Goal: Use online tool/utility: Utilize a website feature to perform a specific function

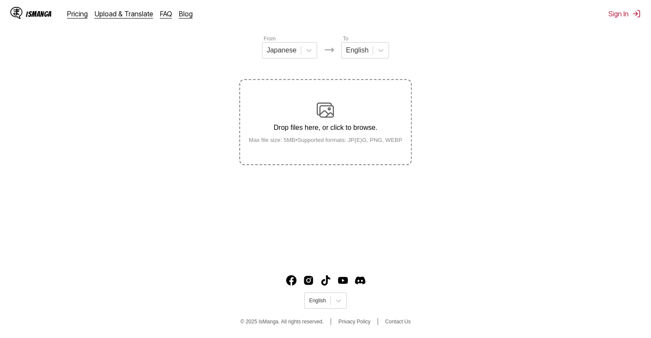
click at [326, 127] on p "Drop files here, or click to browse." at bounding box center [325, 128] width 167 height 8
click at [0, 0] on input "Drop files here, or click to browse. Max file size: 5MB • Supported formats: JP…" at bounding box center [0, 0] width 0 height 0
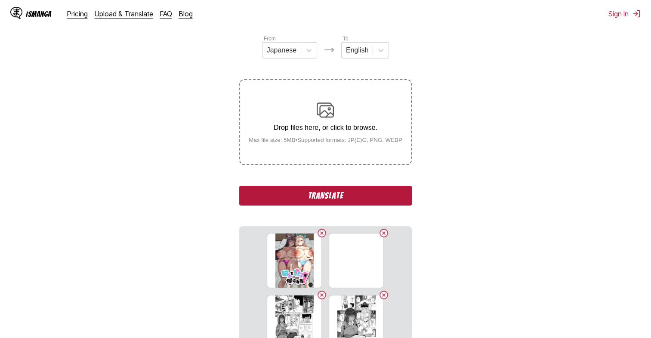
click at [312, 203] on button "Translate" at bounding box center [325, 196] width 172 height 20
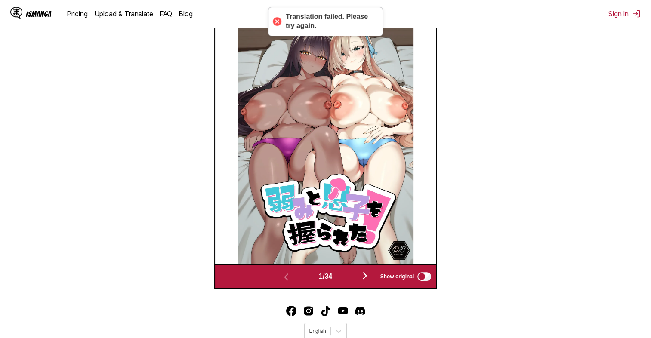
scroll to position [332, 0]
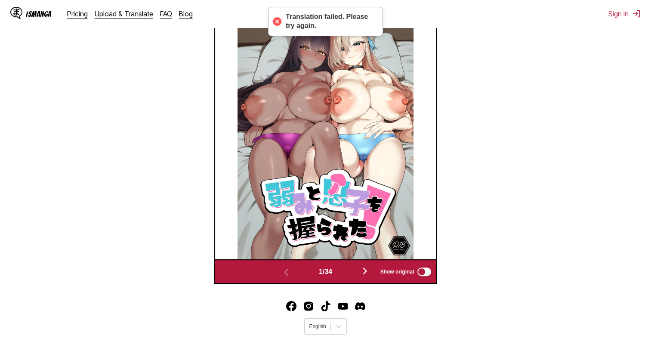
click at [365, 272] on img "button" at bounding box center [365, 271] width 10 height 10
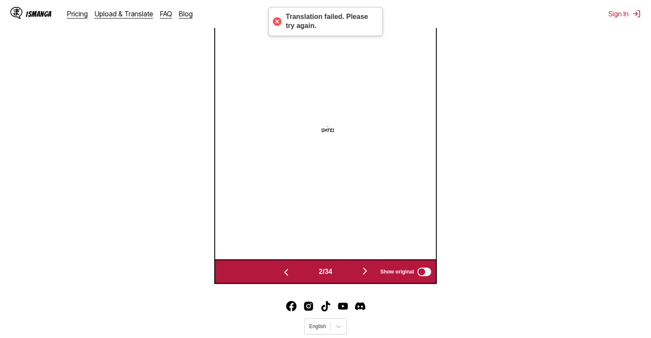
click at [365, 272] on img "button" at bounding box center [365, 271] width 10 height 10
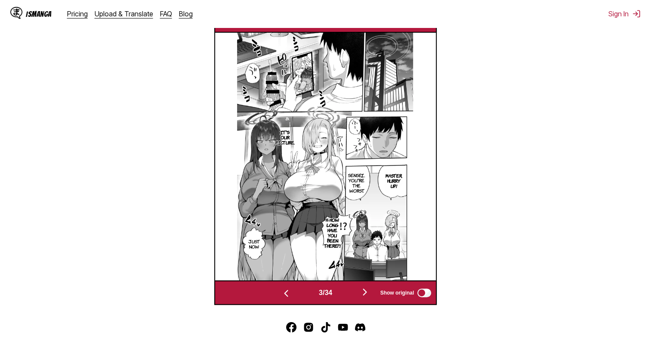
scroll to position [307, 0]
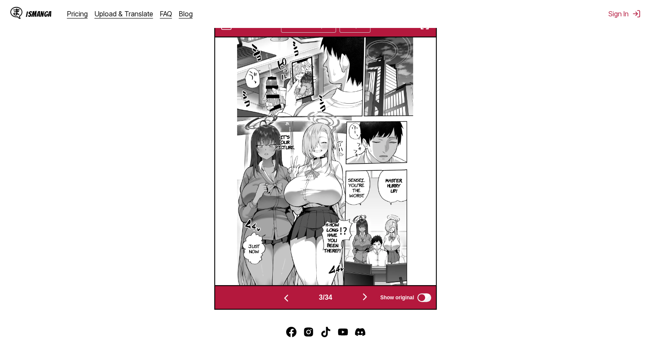
click at [368, 299] on img "button" at bounding box center [365, 297] width 10 height 10
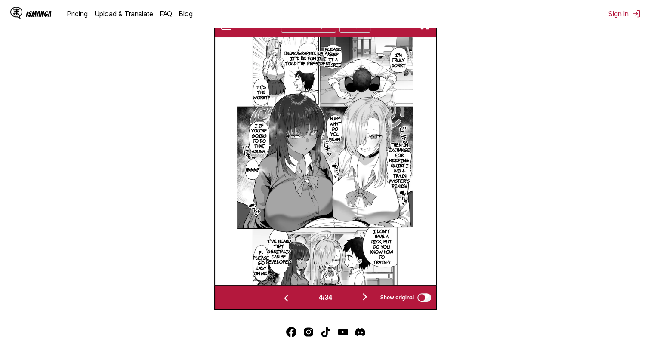
scroll to position [276, 0]
click at [368, 299] on img "button" at bounding box center [365, 297] width 10 height 10
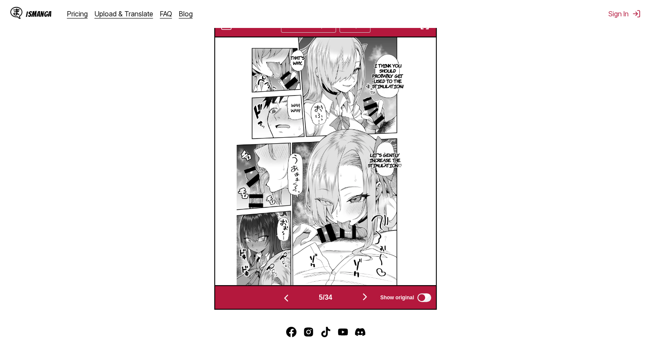
click at [368, 299] on img "button" at bounding box center [365, 297] width 10 height 10
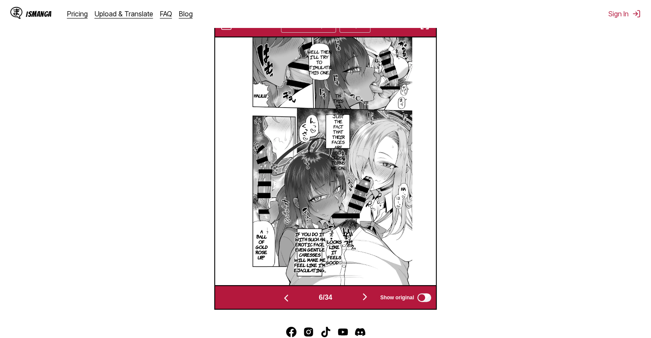
click at [368, 299] on img "button" at bounding box center [365, 297] width 10 height 10
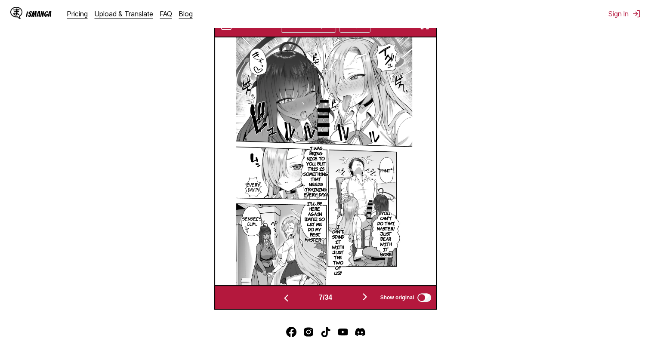
click at [368, 299] on img "button" at bounding box center [365, 297] width 10 height 10
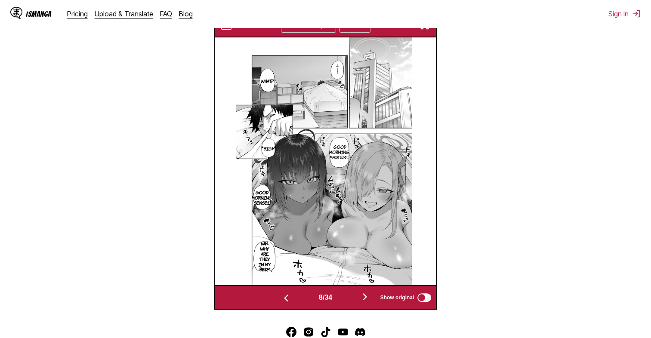
click at [368, 299] on img "button" at bounding box center [365, 297] width 10 height 10
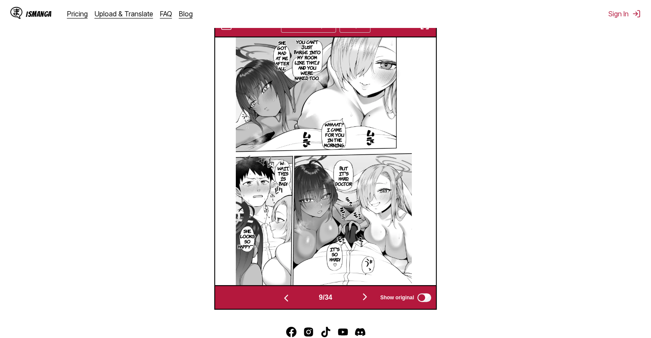
click at [368, 299] on img "button" at bounding box center [365, 297] width 10 height 10
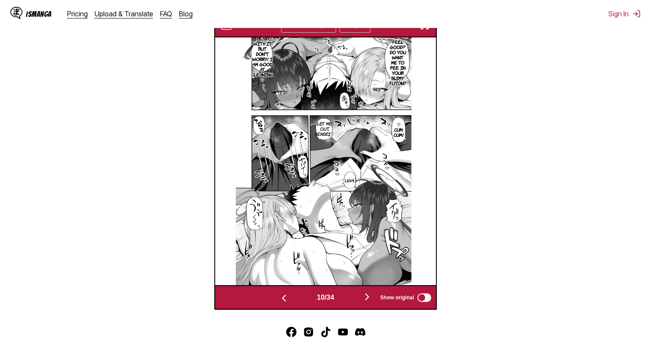
click at [369, 299] on img "button" at bounding box center [367, 297] width 10 height 10
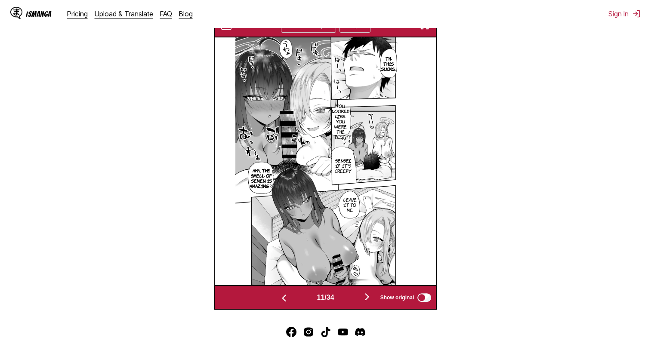
click at [369, 299] on img "button" at bounding box center [367, 297] width 10 height 10
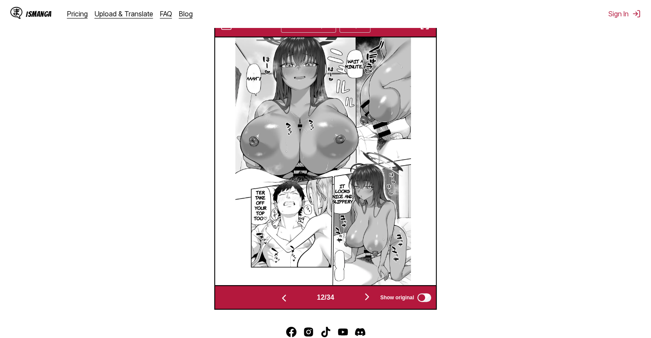
click at [369, 299] on img "button" at bounding box center [367, 297] width 10 height 10
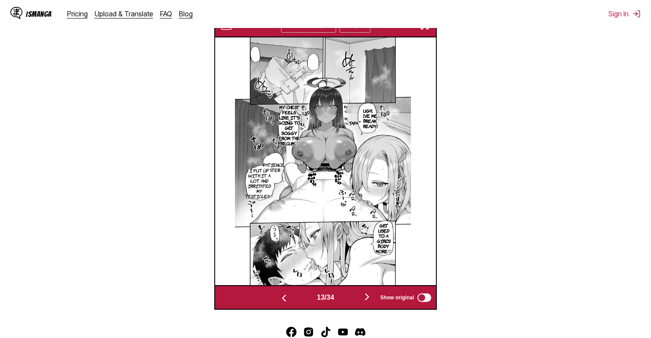
click at [369, 299] on img "button" at bounding box center [367, 297] width 10 height 10
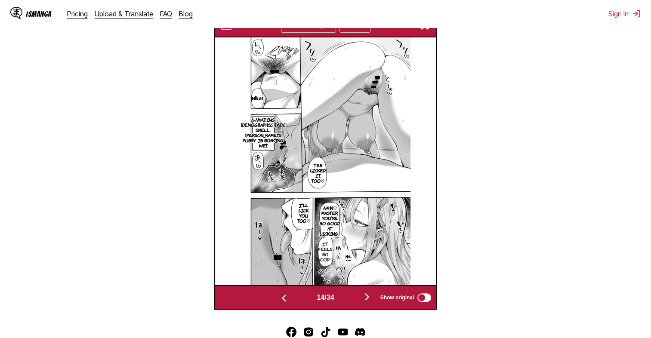
click at [369, 299] on img "button" at bounding box center [367, 297] width 10 height 10
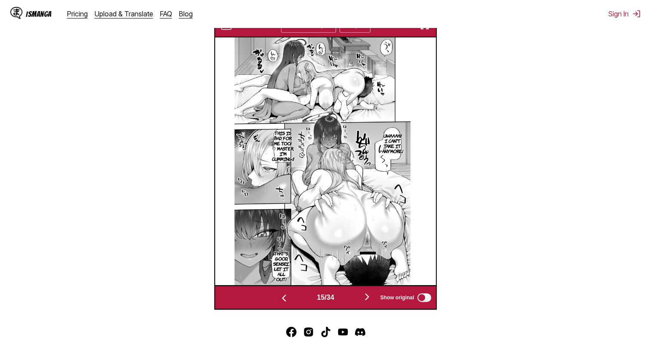
click at [369, 299] on img "button" at bounding box center [367, 297] width 10 height 10
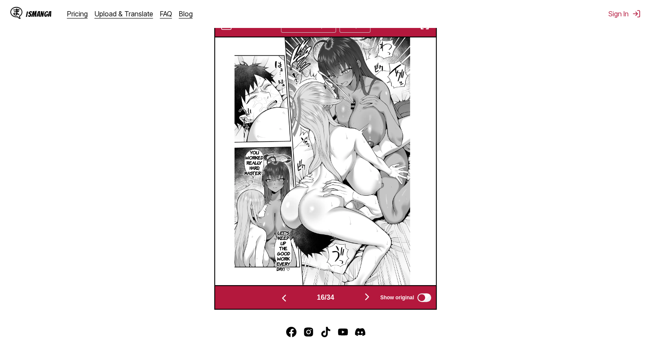
click at [369, 299] on img "button" at bounding box center [367, 297] width 10 height 10
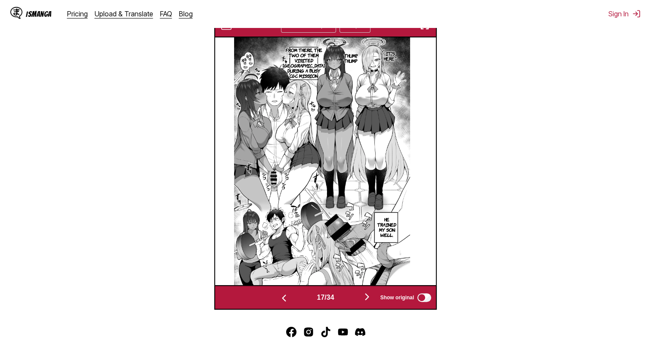
click at [369, 299] on img "button" at bounding box center [367, 297] width 10 height 10
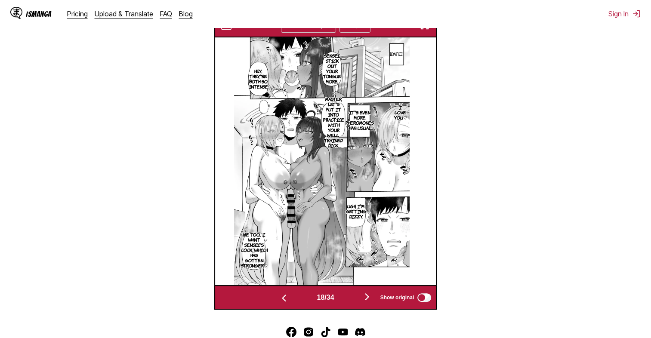
click at [283, 298] on img "button" at bounding box center [284, 298] width 10 height 10
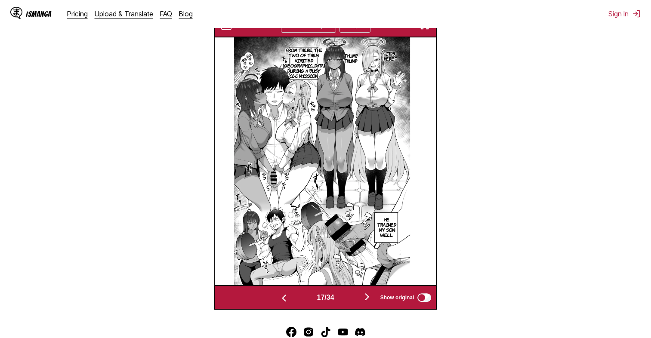
click at [370, 298] on img "button" at bounding box center [367, 297] width 10 height 10
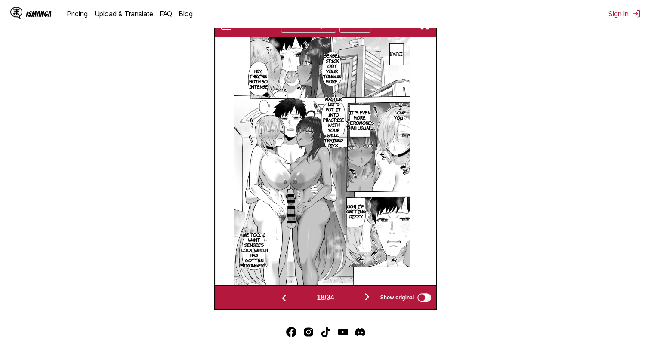
click at [370, 298] on img "button" at bounding box center [367, 297] width 10 height 10
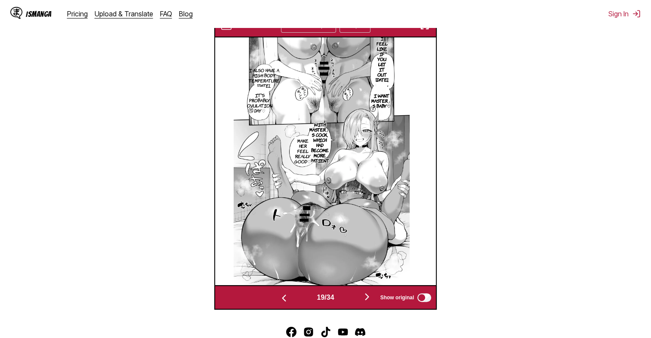
click at [370, 298] on img "button" at bounding box center [367, 297] width 10 height 10
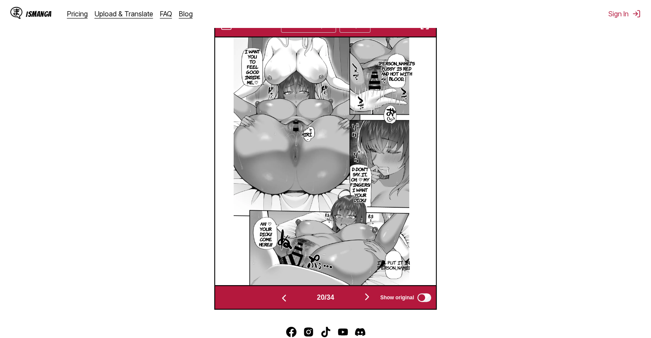
click at [370, 298] on img "button" at bounding box center [367, 297] width 10 height 10
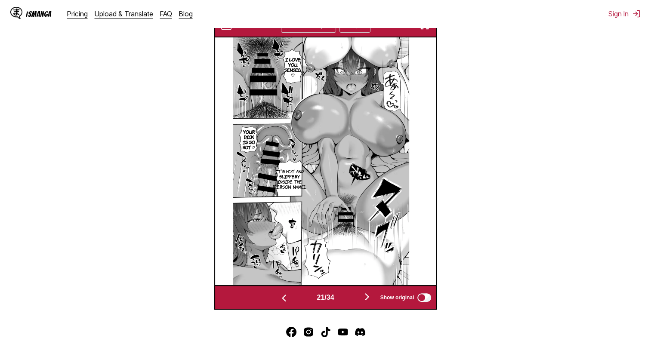
click at [370, 298] on img "button" at bounding box center [367, 297] width 10 height 10
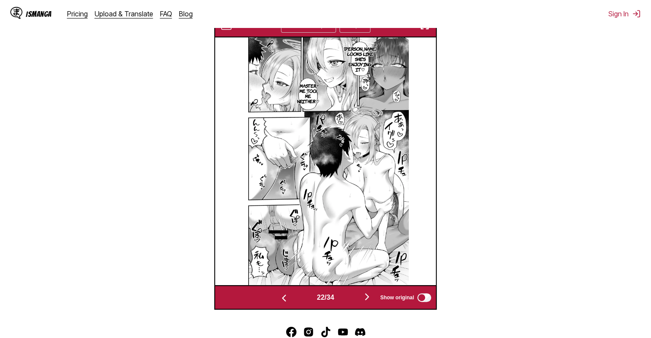
click at [370, 298] on img "button" at bounding box center [367, 297] width 10 height 10
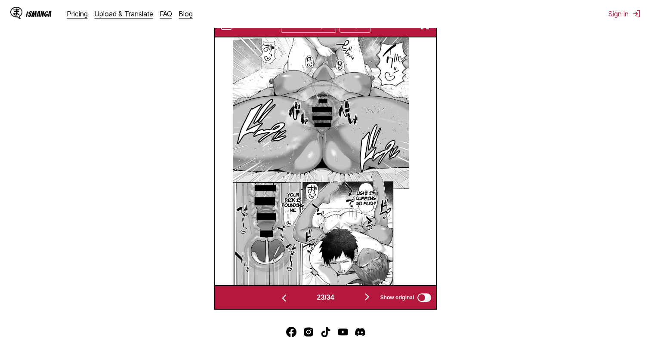
click at [370, 298] on img "button" at bounding box center [367, 297] width 10 height 10
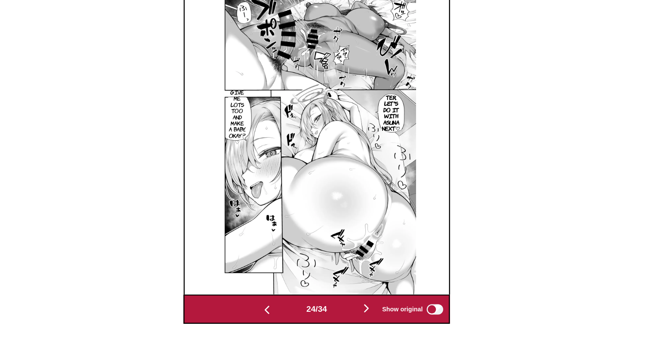
scroll to position [276, 0]
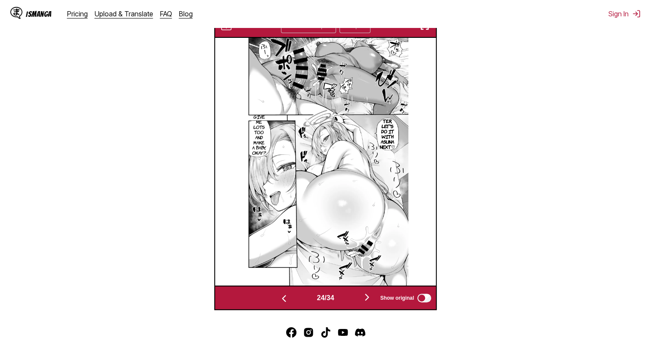
click at [367, 303] on img "button" at bounding box center [367, 297] width 10 height 10
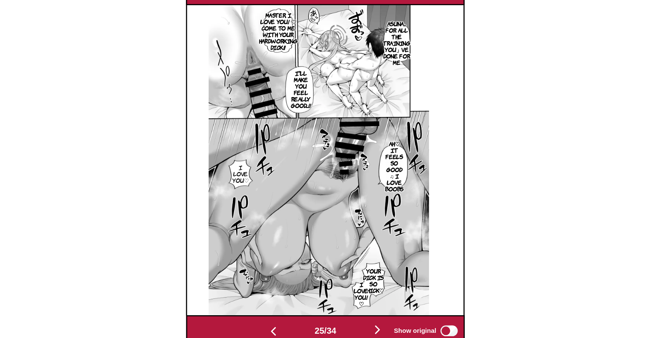
scroll to position [292, 0]
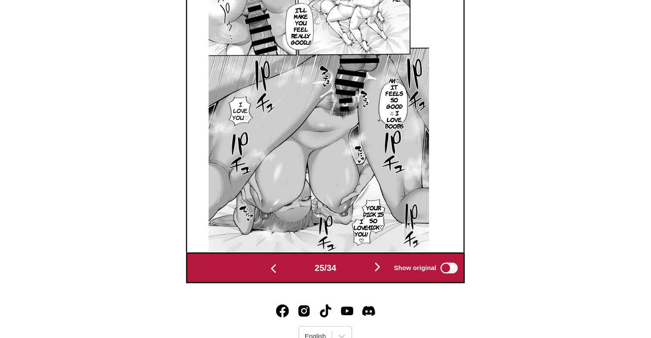
click at [372, 281] on img "button" at bounding box center [367, 281] width 10 height 10
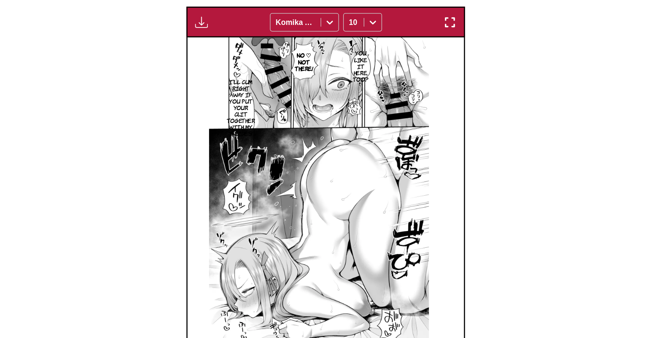
scroll to position [266, 0]
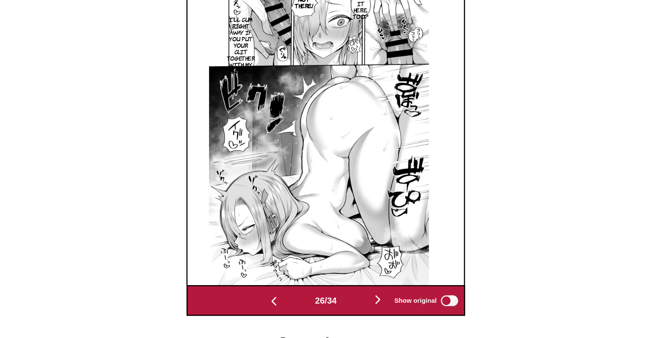
click at [372, 306] on img "button" at bounding box center [367, 307] width 10 height 10
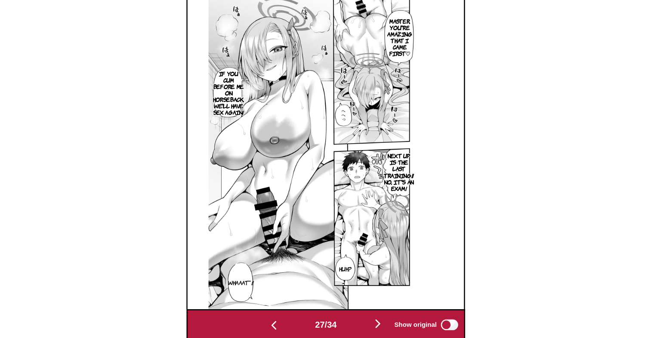
scroll to position [279, 0]
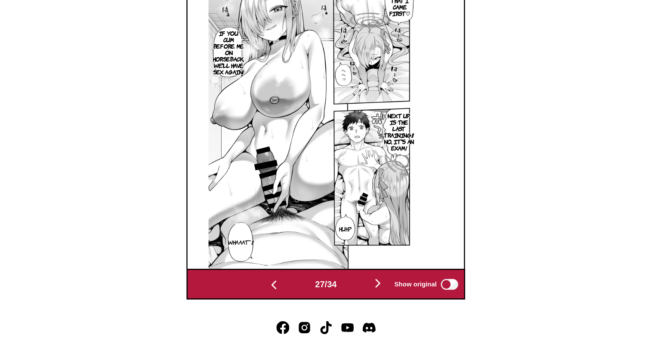
click at [367, 288] on div "27 / 34 Show original" at bounding box center [325, 295] width 223 height 25
click at [370, 295] on img "button" at bounding box center [367, 294] width 10 height 10
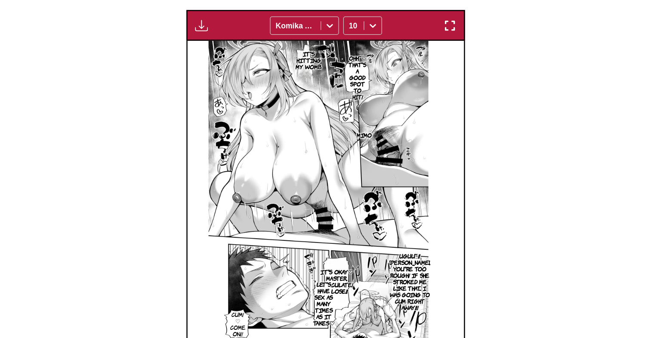
scroll to position [254, 0]
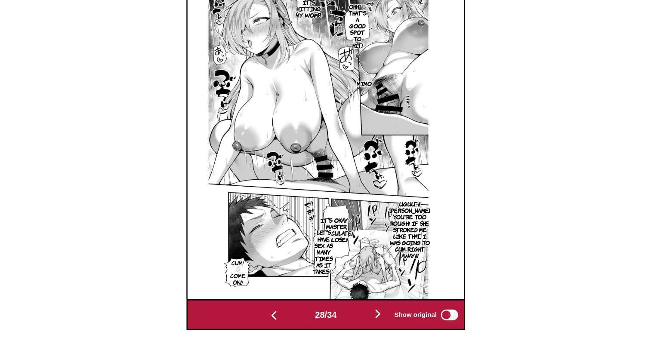
click at [368, 316] on img "button" at bounding box center [367, 318] width 10 height 10
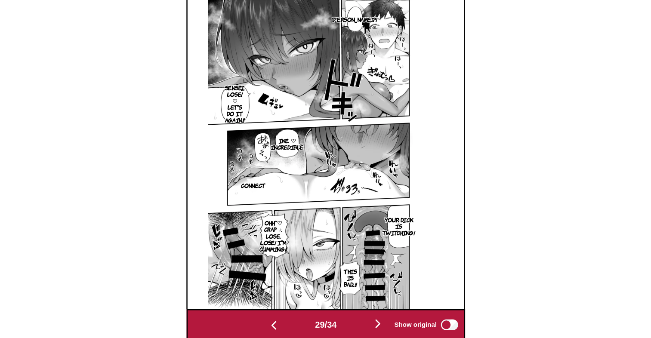
click at [368, 308] on div "29 / 34 Show original" at bounding box center [325, 319] width 223 height 25
click at [366, 317] on img "button" at bounding box center [367, 318] width 10 height 10
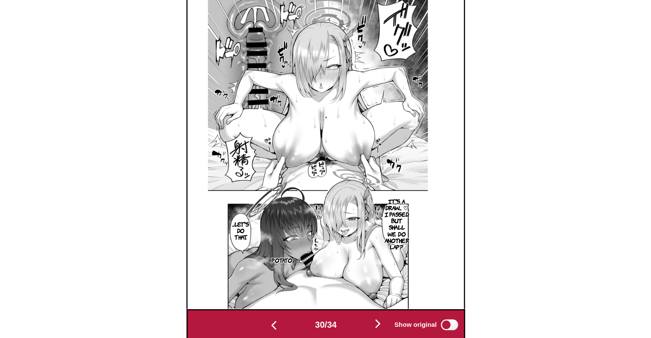
click at [368, 270] on img at bounding box center [320, 183] width 176 height 248
click at [369, 316] on img "button" at bounding box center [367, 318] width 10 height 10
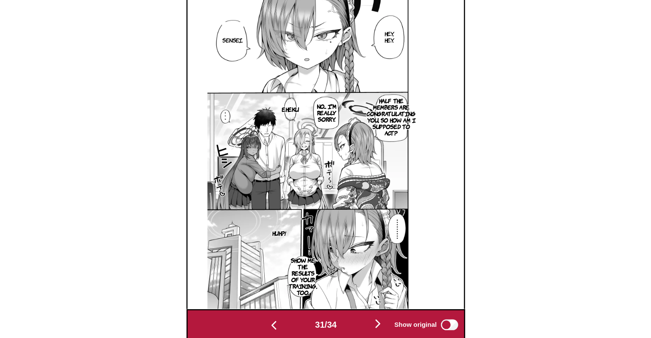
click at [369, 316] on img "button" at bounding box center [367, 318] width 10 height 10
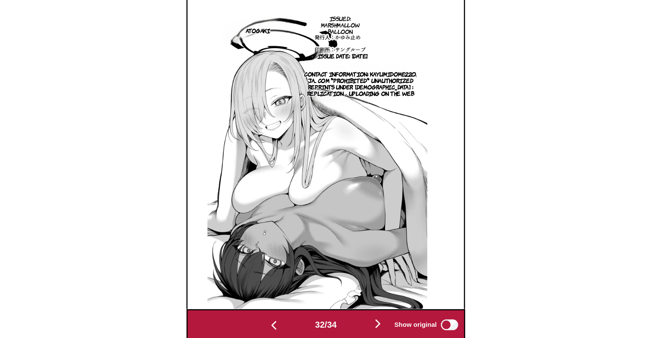
click at [369, 316] on img "button" at bounding box center [367, 318] width 10 height 10
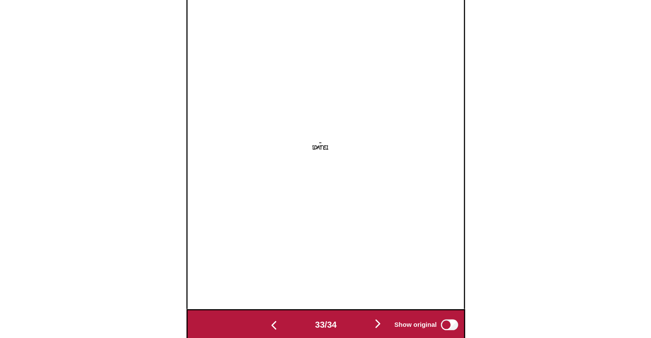
click at [366, 319] on img "button" at bounding box center [367, 318] width 10 height 10
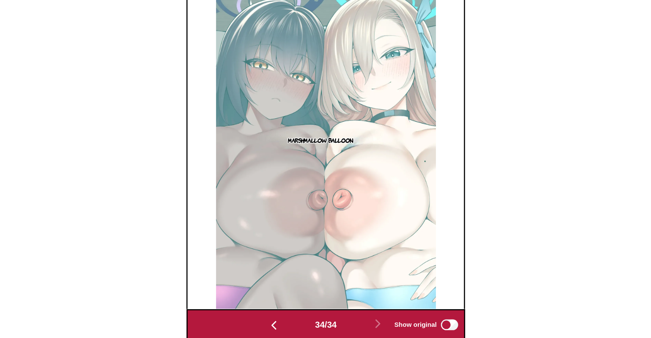
click at [280, 325] on img "button" at bounding box center [284, 320] width 10 height 10
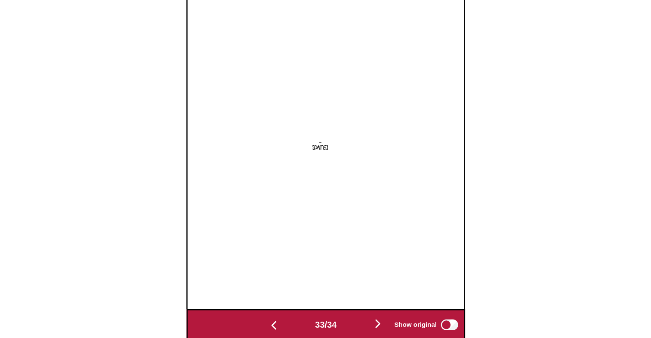
click at [280, 325] on img "button" at bounding box center [284, 320] width 10 height 10
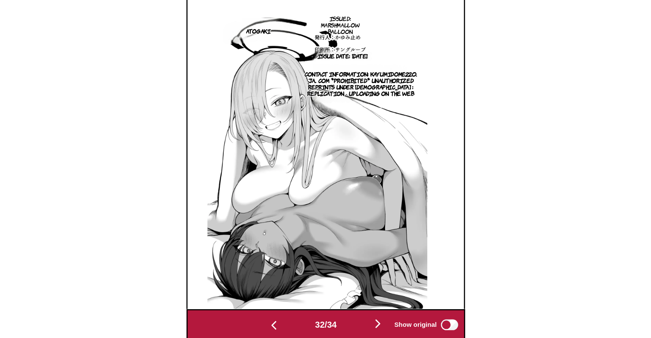
click at [280, 325] on img "button" at bounding box center [284, 320] width 10 height 10
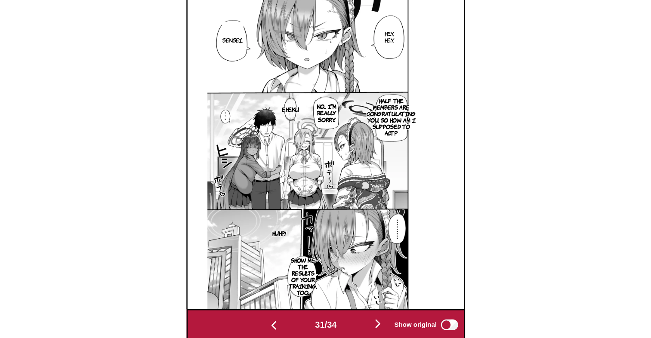
click at [280, 325] on img "button" at bounding box center [284, 320] width 10 height 10
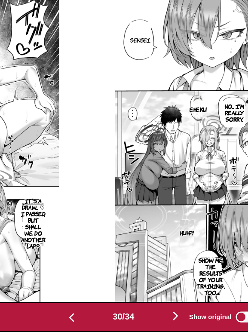
scroll to position [0, 6290]
